Goal: Task Accomplishment & Management: Manage account settings

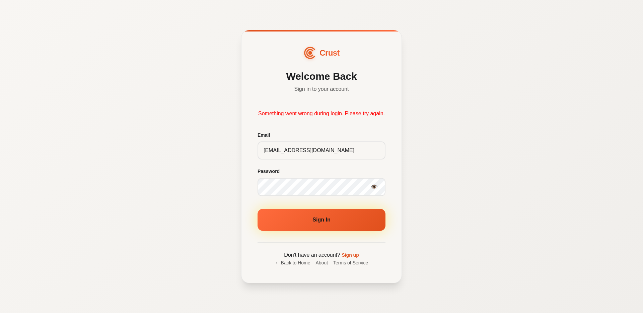
click at [317, 226] on button "Sign In" at bounding box center [322, 220] width 128 height 22
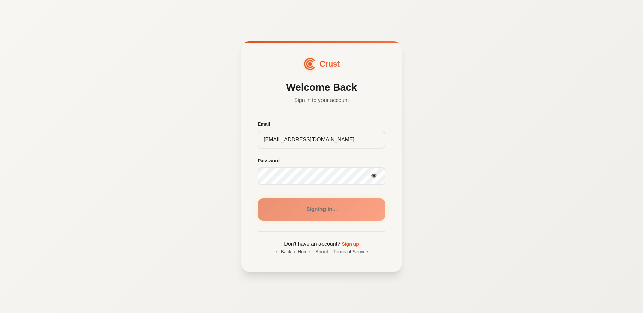
click at [446, 171] on div "Crust Welcome Back Sign in to your account Email [EMAIL_ADDRESS][DOMAIN_NAME] P…" at bounding box center [321, 156] width 643 height 313
click at [98, 90] on div "Crust Welcome Back Sign in to your account Email [EMAIL_ADDRESS][DOMAIN_NAME] P…" at bounding box center [321, 156] width 643 height 313
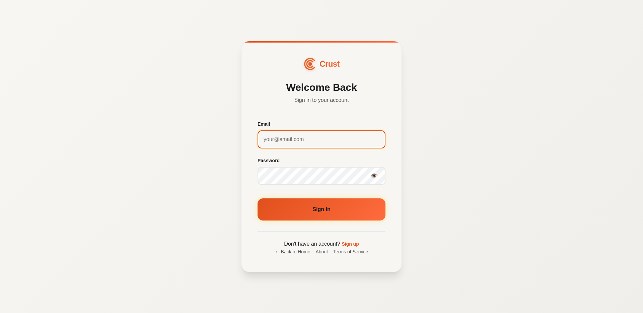
click at [292, 143] on input "Email" at bounding box center [322, 139] width 128 height 18
type input "[EMAIL_ADDRESS][DOMAIN_NAME]"
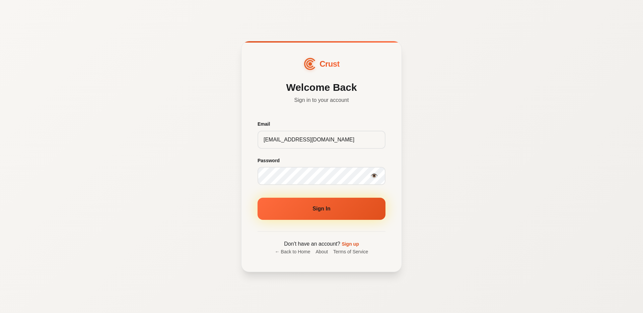
click at [311, 210] on button "Sign In" at bounding box center [322, 209] width 128 height 22
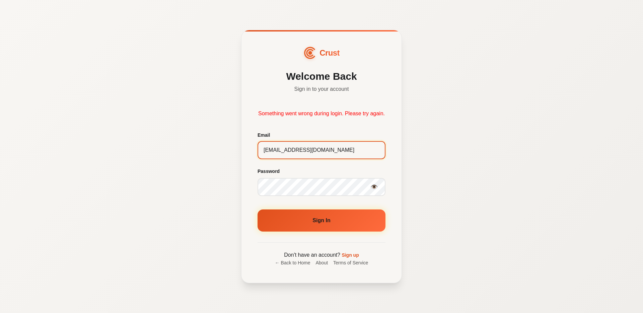
click at [318, 156] on input "[EMAIL_ADDRESS][DOMAIN_NAME]" at bounding box center [322, 150] width 128 height 18
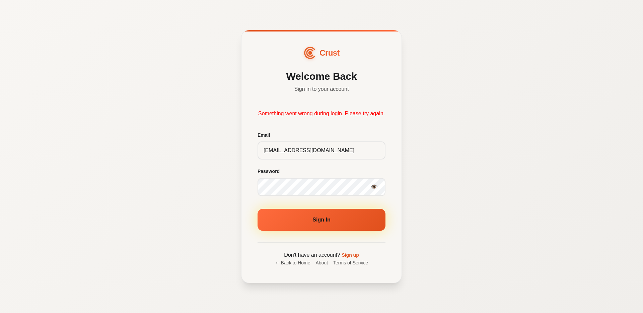
click at [327, 213] on button "Sign In" at bounding box center [322, 220] width 128 height 22
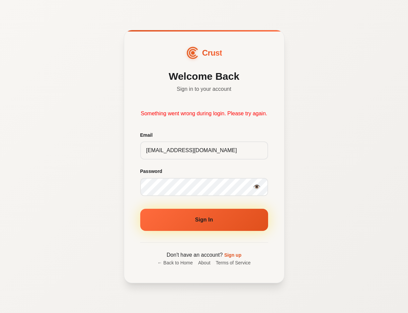
click at [222, 222] on button "Sign In" at bounding box center [204, 220] width 128 height 22
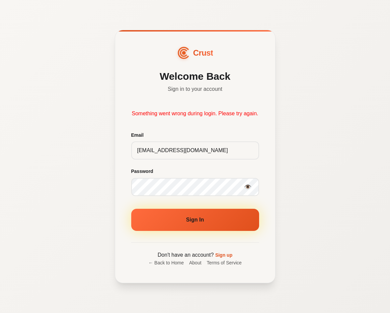
click at [206, 220] on button "Sign In" at bounding box center [195, 220] width 128 height 22
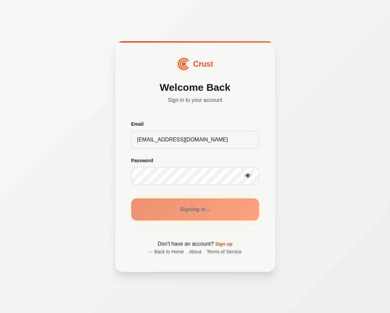
click at [306, 197] on div "Crust Welcome Back Sign in to your account Email [EMAIL_ADDRESS][DOMAIN_NAME] P…" at bounding box center [195, 156] width 390 height 313
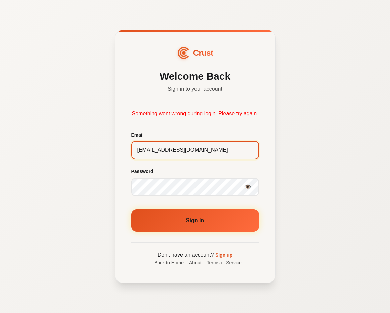
click at [191, 157] on input "[EMAIL_ADDRESS][DOMAIN_NAME]" at bounding box center [195, 150] width 128 height 18
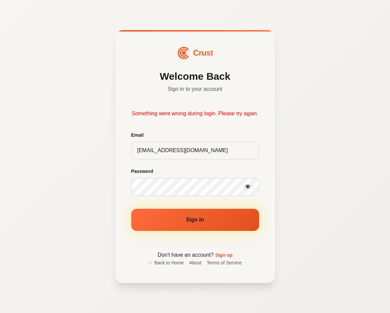
click at [208, 224] on button "Sign In" at bounding box center [195, 220] width 128 height 22
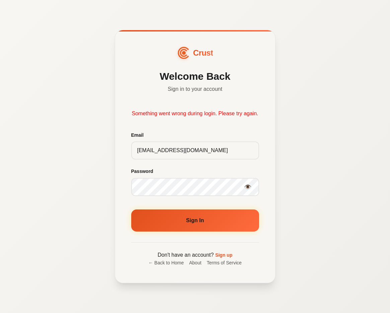
click at [207, 224] on button "Sign In" at bounding box center [195, 220] width 128 height 22
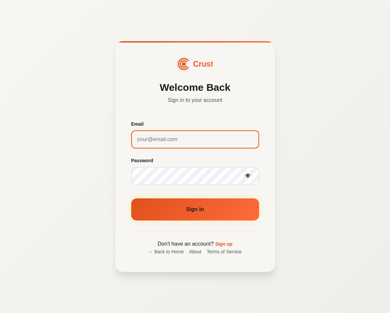
click at [207, 135] on input "Email" at bounding box center [195, 139] width 128 height 18
type input "[EMAIL_ADDRESS][DOMAIN_NAME]"
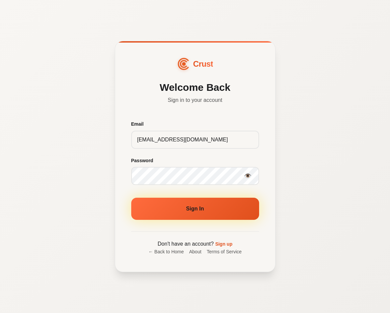
click at [203, 207] on button "Sign In" at bounding box center [195, 209] width 128 height 22
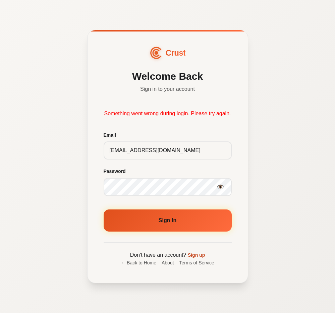
click at [194, 257] on link "Sign up" at bounding box center [196, 254] width 17 height 5
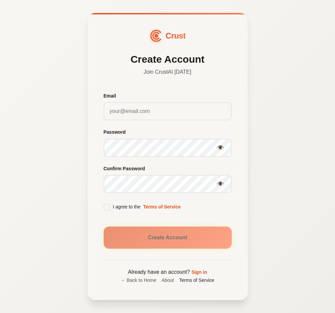
click at [190, 281] on link "Terms of Service" at bounding box center [196, 279] width 35 height 7
click at [138, 279] on link "← Back to Home" at bounding box center [138, 279] width 35 height 7
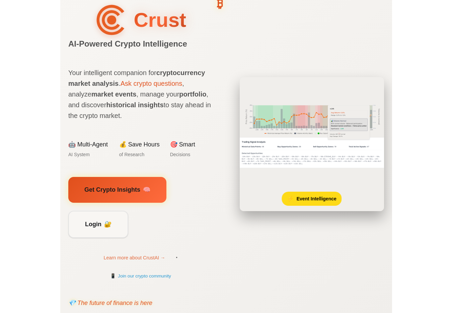
scroll to position [62, 0]
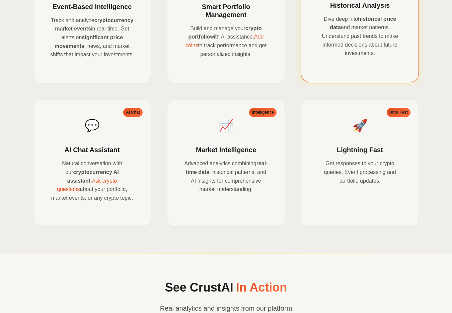
scroll to position [817, 0]
